Goal: Task Accomplishment & Management: Manage account settings

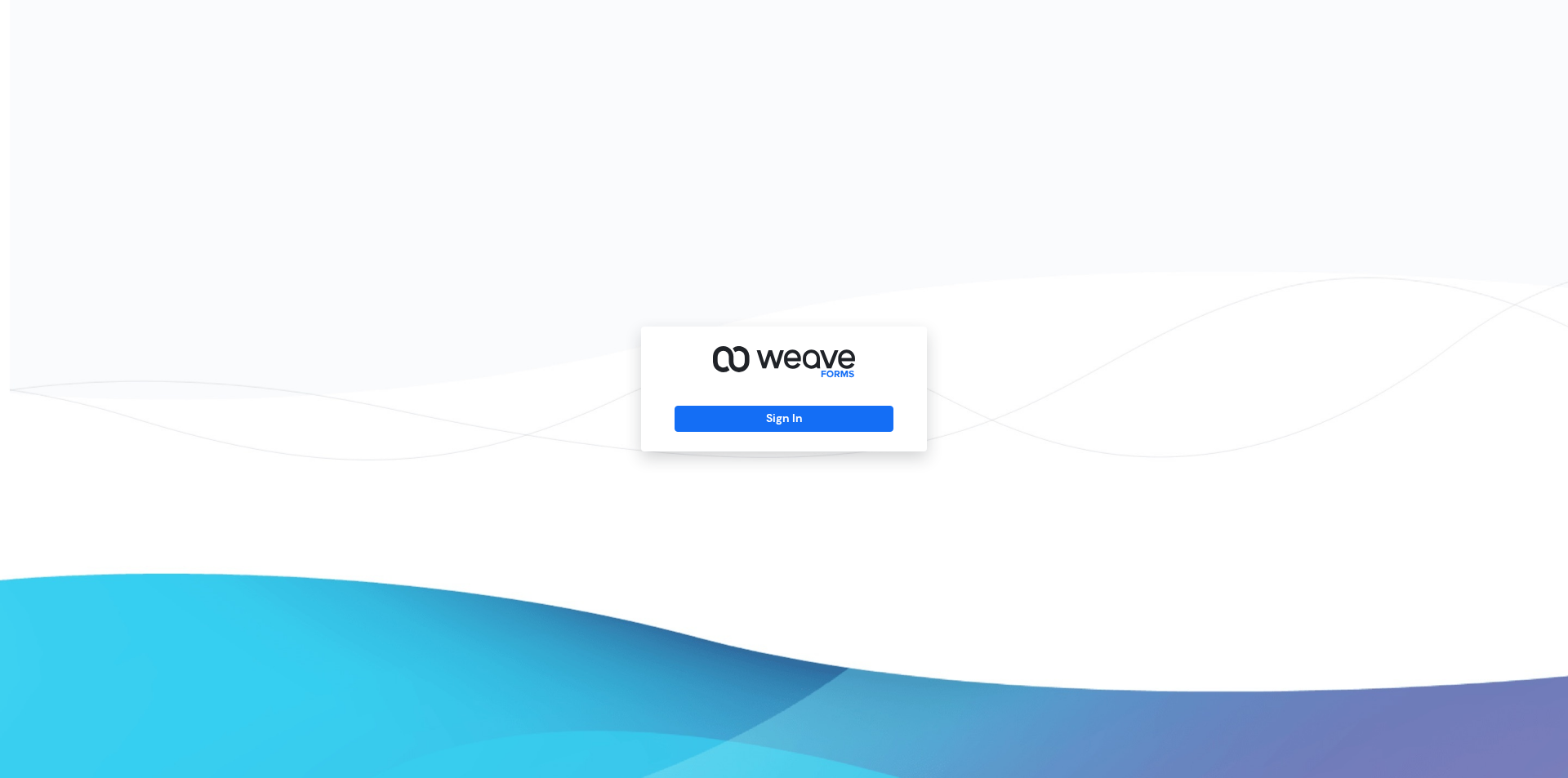
click at [750, 434] on div "Sign In" at bounding box center [784, 389] width 286 height 125
click at [744, 426] on button "Sign In" at bounding box center [784, 419] width 218 height 26
click at [678, 426] on button "Sign In" at bounding box center [784, 419] width 218 height 26
click at [727, 422] on button "Sign In" at bounding box center [784, 419] width 218 height 26
